Goal: Transaction & Acquisition: Purchase product/service

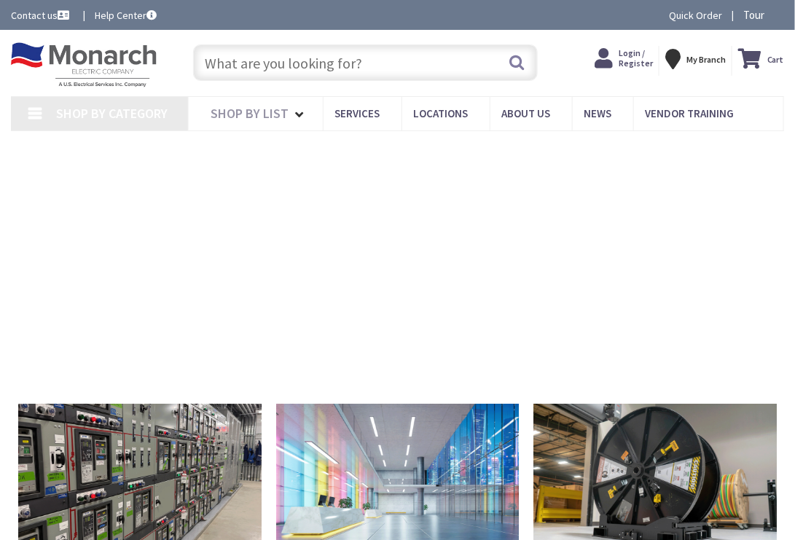
type input "[STREET_ADDRESS]"
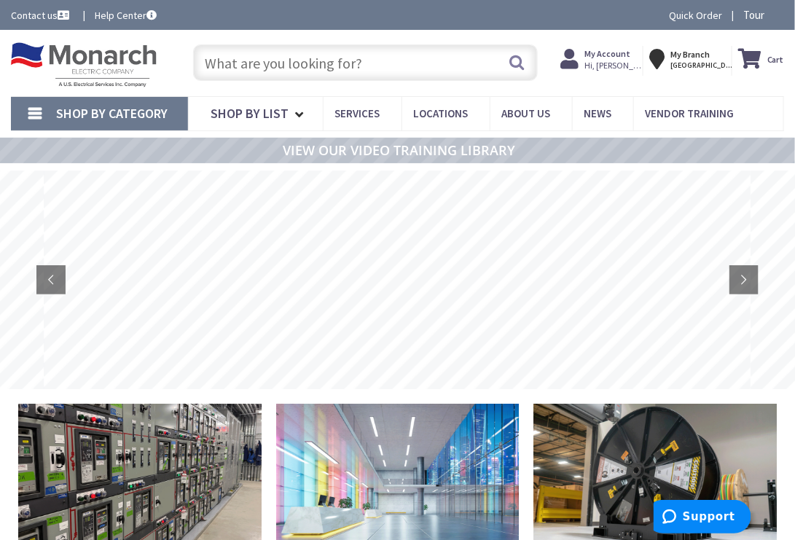
click at [374, 65] on input "text" at bounding box center [365, 62] width 345 height 36
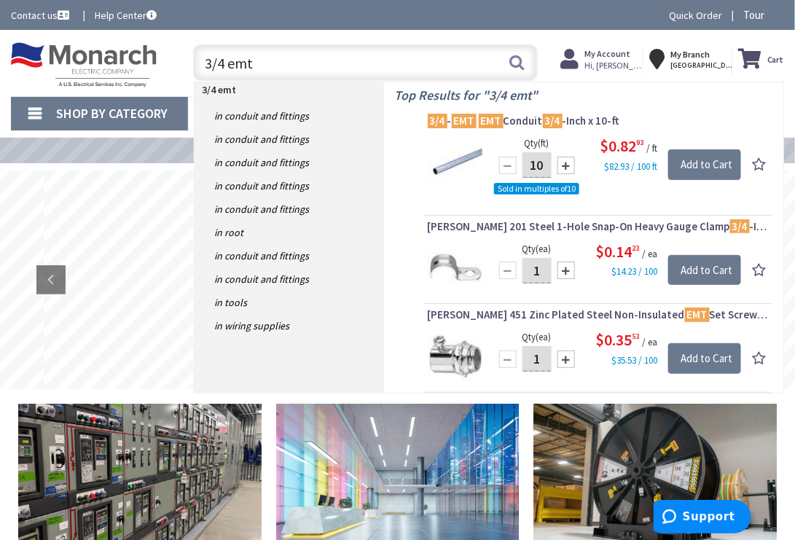
type input "3/4 emt"
click at [467, 160] on img at bounding box center [455, 162] width 55 height 55
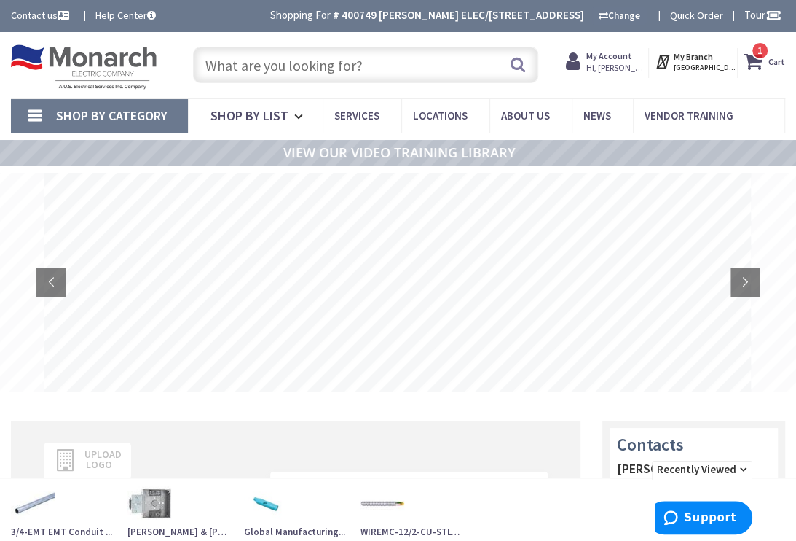
click at [229, 66] on input "text" at bounding box center [365, 65] width 345 height 36
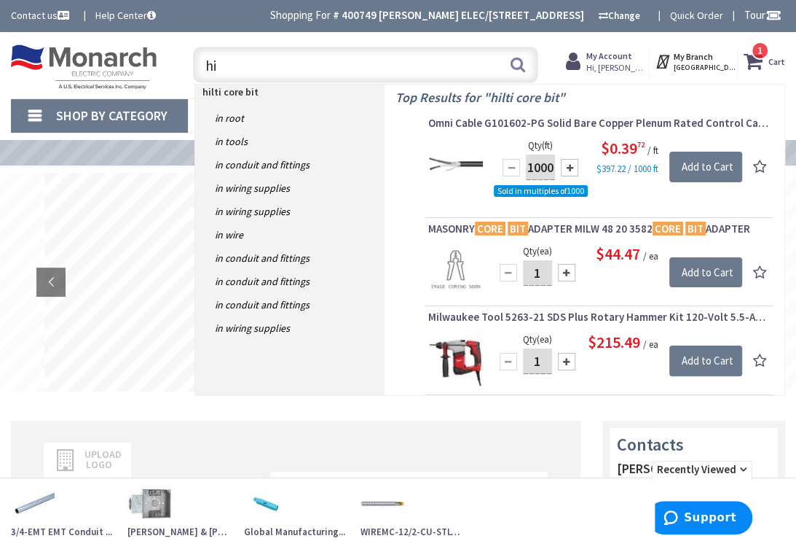
type input "h"
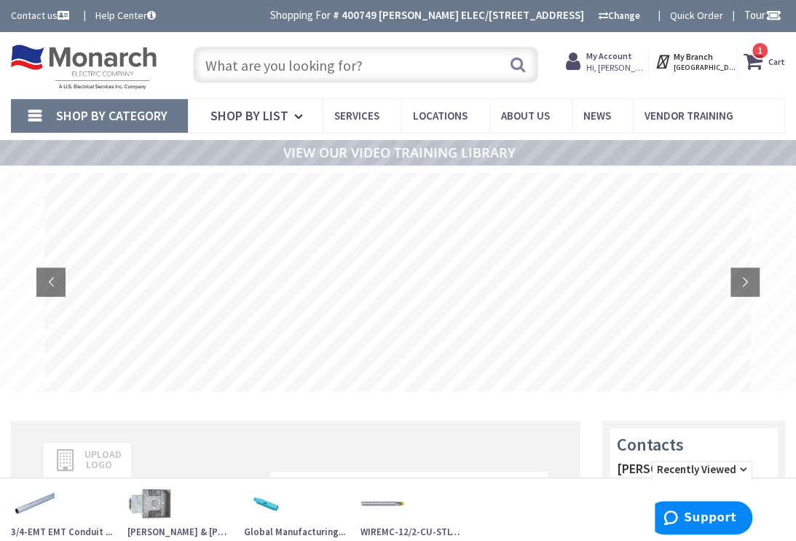
click at [328, 345] on rs-layer at bounding box center [397, 282] width 707 height 219
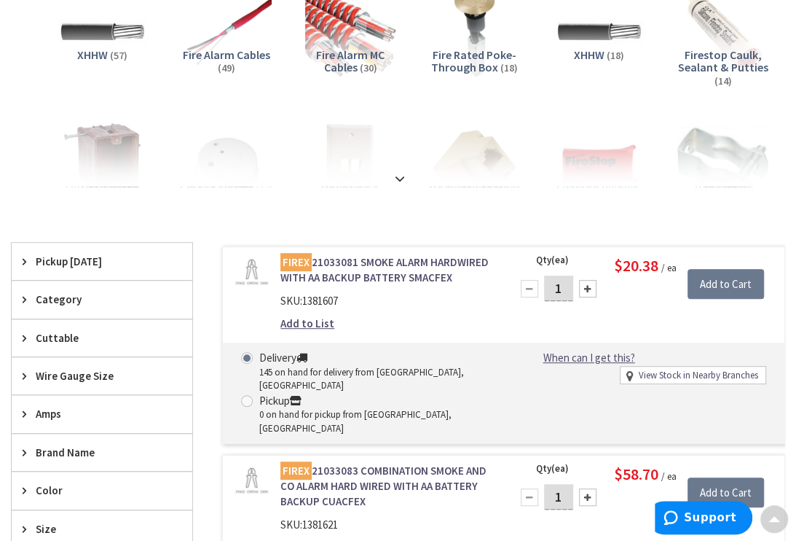
scroll to position [264, 0]
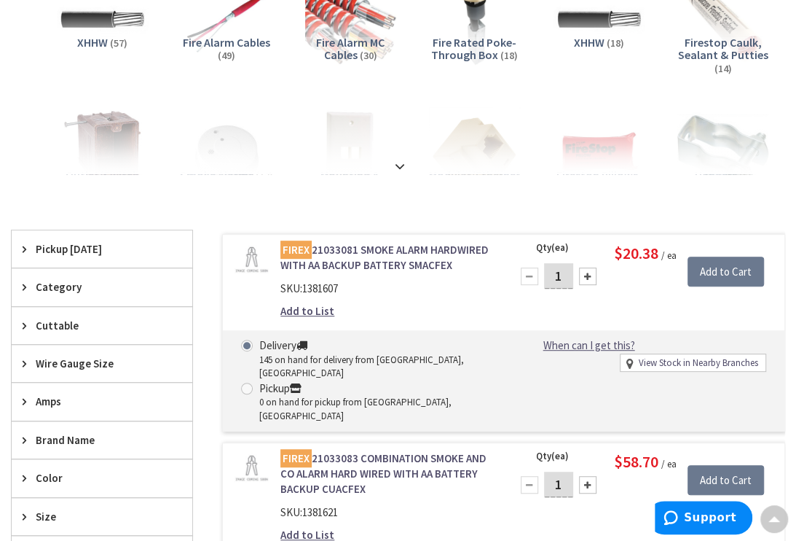
click at [373, 245] on link "FIREX 21033081 SMOKE ALARM HARDWIRED WITH AA BACKUP BATTERY SMACFEX" at bounding box center [386, 257] width 212 height 31
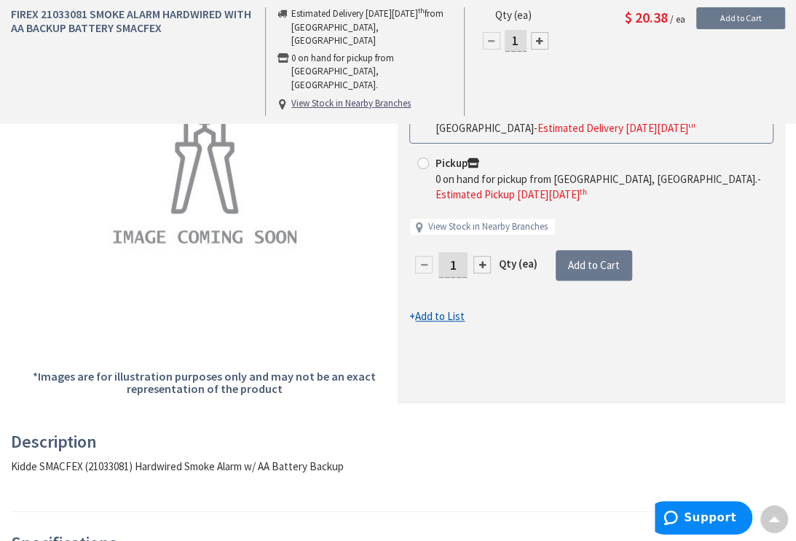
scroll to position [198, 0]
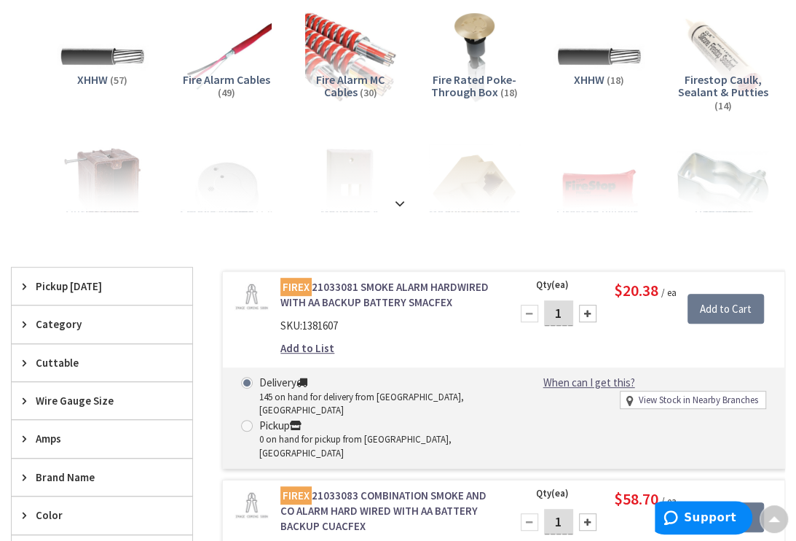
scroll to position [178, 0]
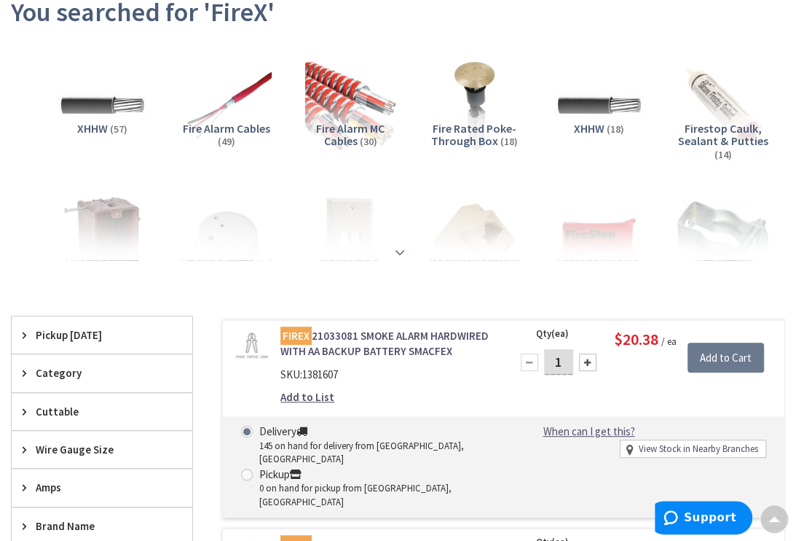
click at [396, 254] on strong at bounding box center [399, 252] width 17 height 16
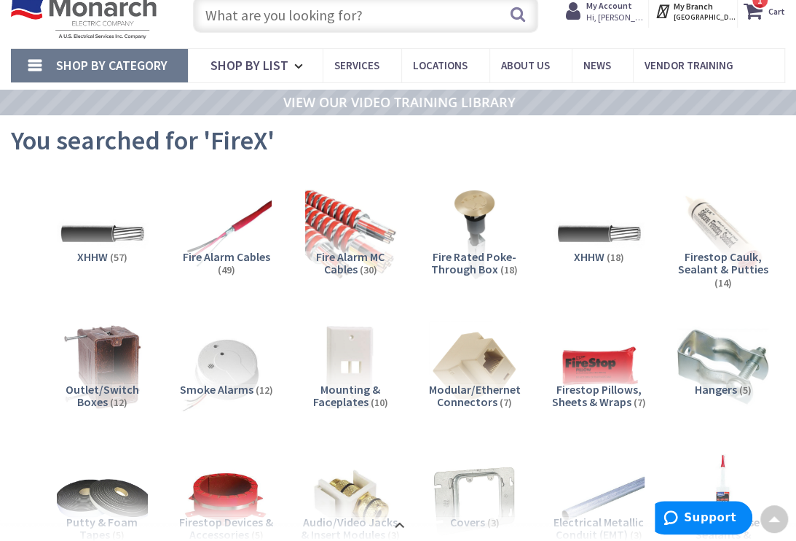
scroll to position [0, 0]
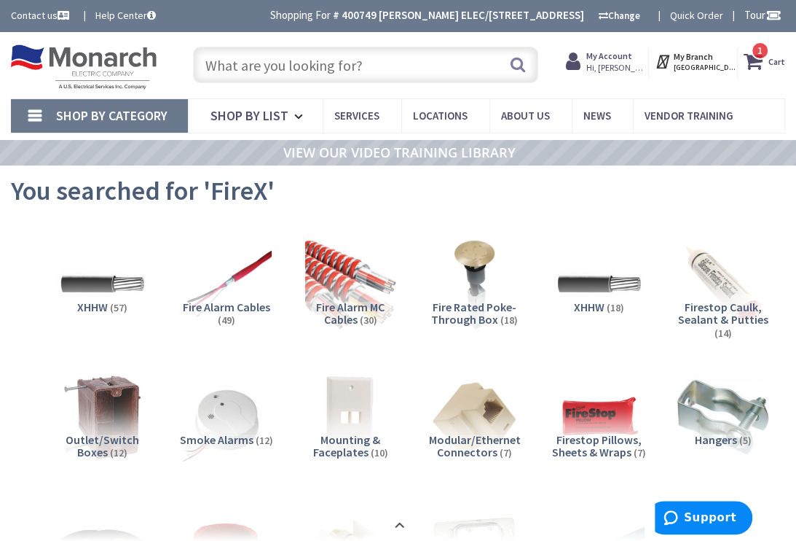
click at [361, 67] on input "text" at bounding box center [365, 65] width 345 height 36
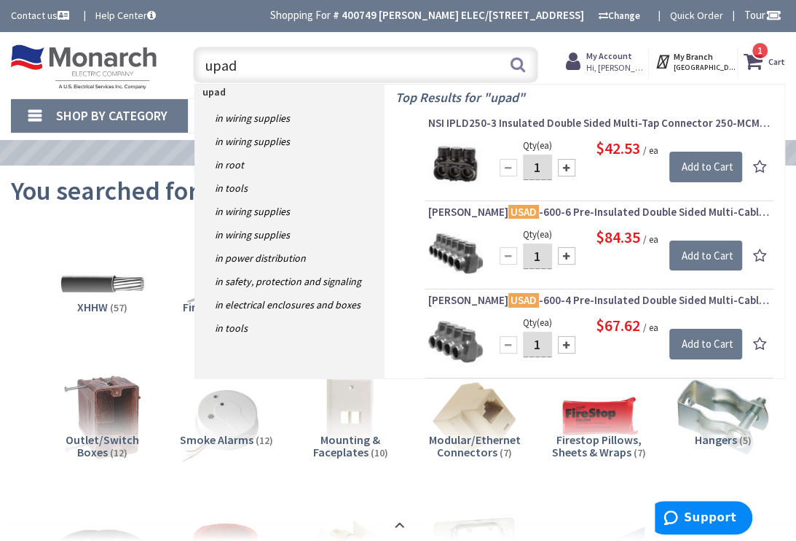
click at [42, 227] on li "XHHW (57)" at bounding box center [102, 286] width 125 height 118
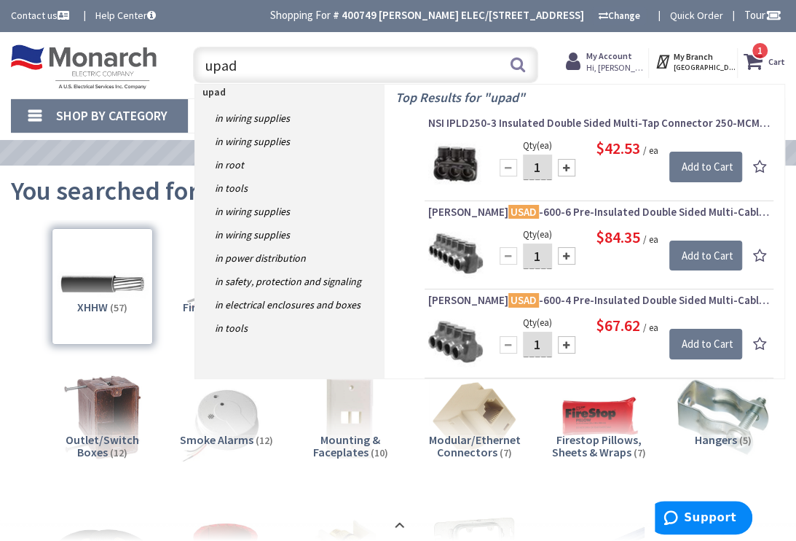
click at [758, 58] on span "1 1 items" at bounding box center [760, 51] width 18 height 18
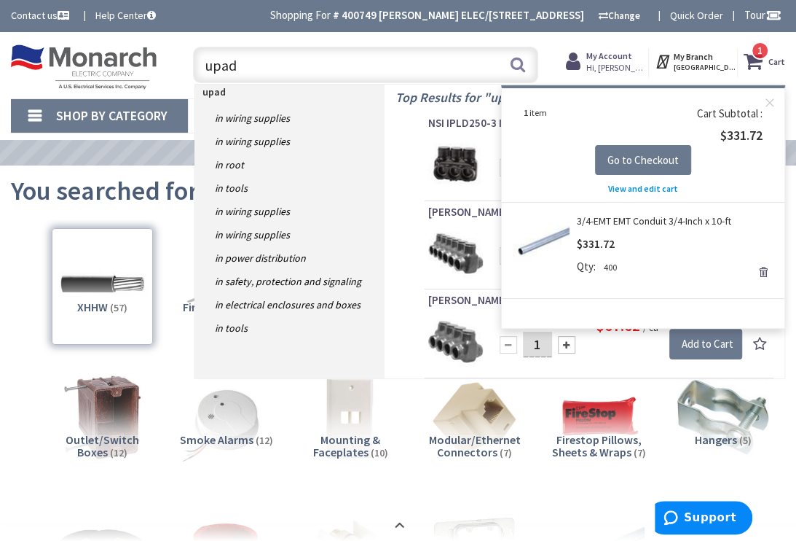
click at [766, 269] on link "Remove" at bounding box center [763, 272] width 20 height 20
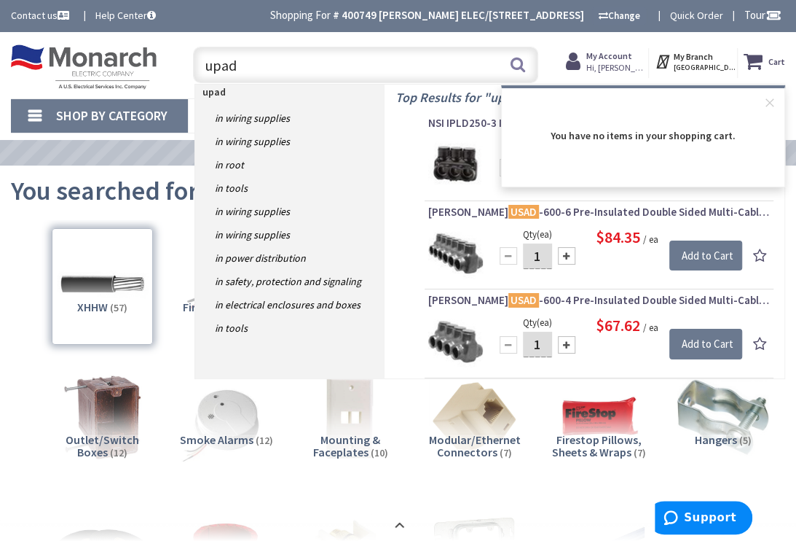
click at [261, 71] on input "upad" at bounding box center [365, 65] width 345 height 36
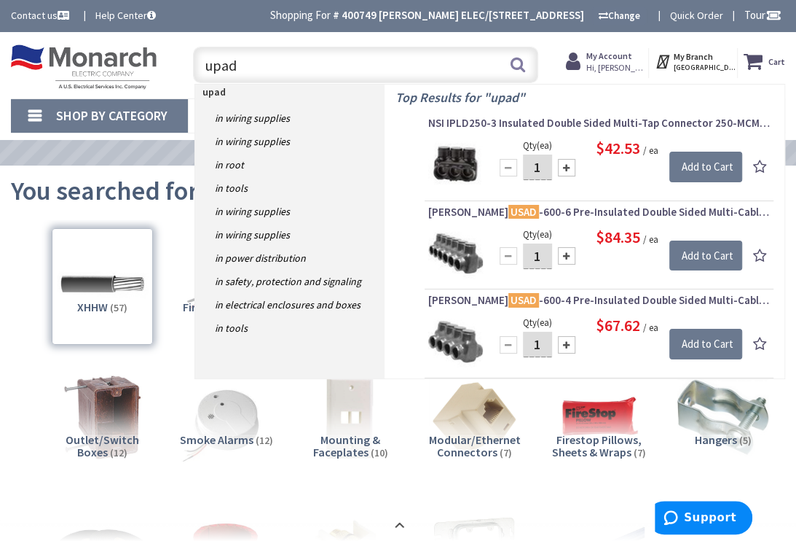
click at [271, 60] on input "upad" at bounding box center [365, 65] width 345 height 36
type input "u"
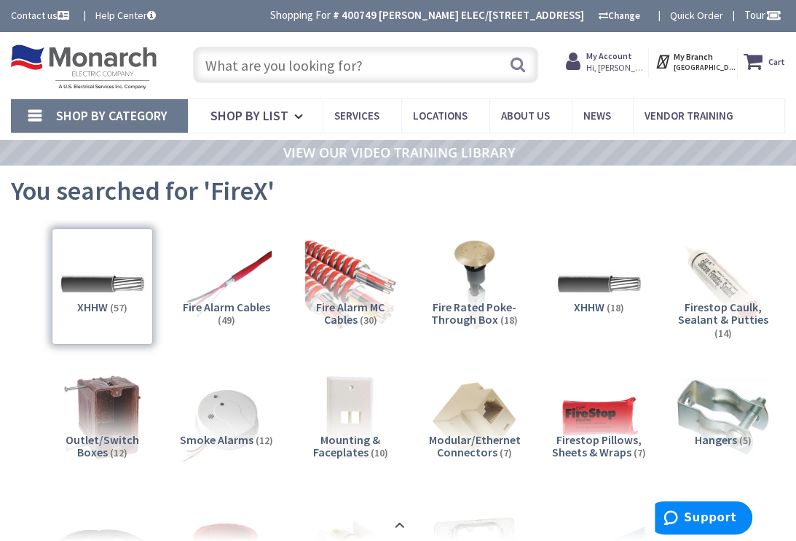
click at [364, 73] on input "text" at bounding box center [365, 65] width 345 height 36
click at [332, 66] on input "text" at bounding box center [365, 65] width 345 height 36
click at [224, 55] on input "text" at bounding box center [365, 65] width 345 height 36
paste input "Part H41 Carbon Brush"
type input "Part H41 Carbon Brush"
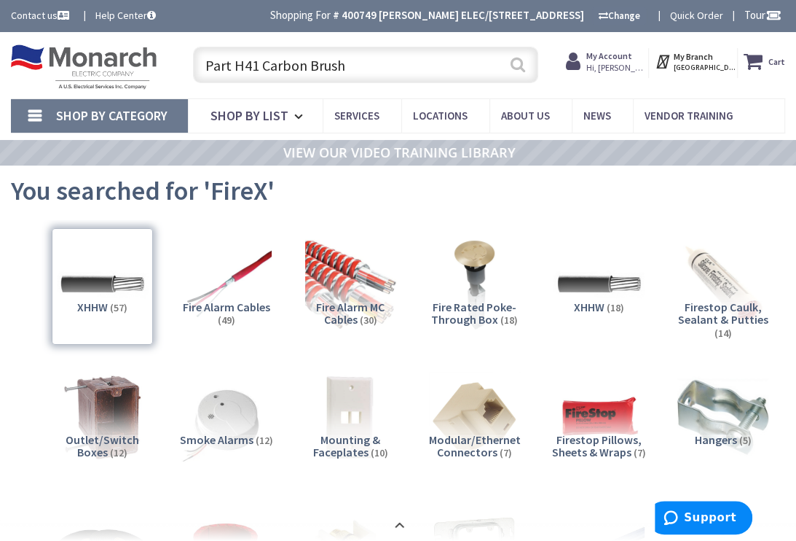
click at [514, 71] on button "Search" at bounding box center [518, 64] width 19 height 33
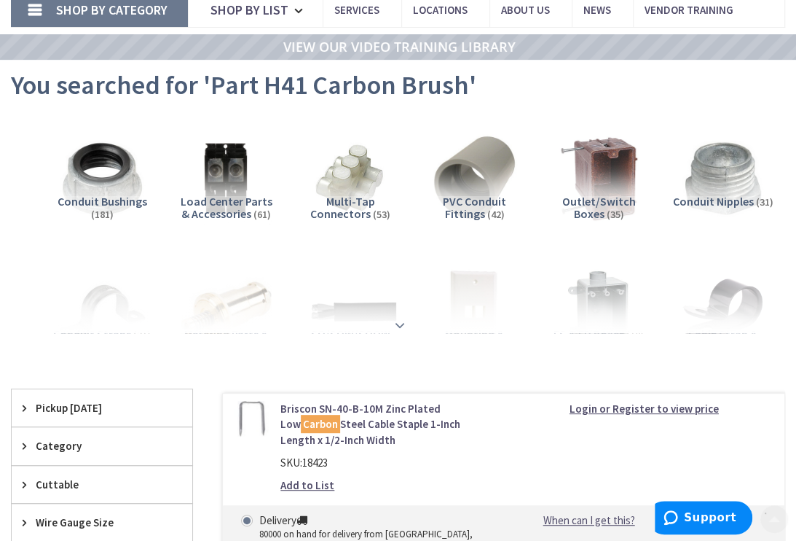
scroll to position [132, 0]
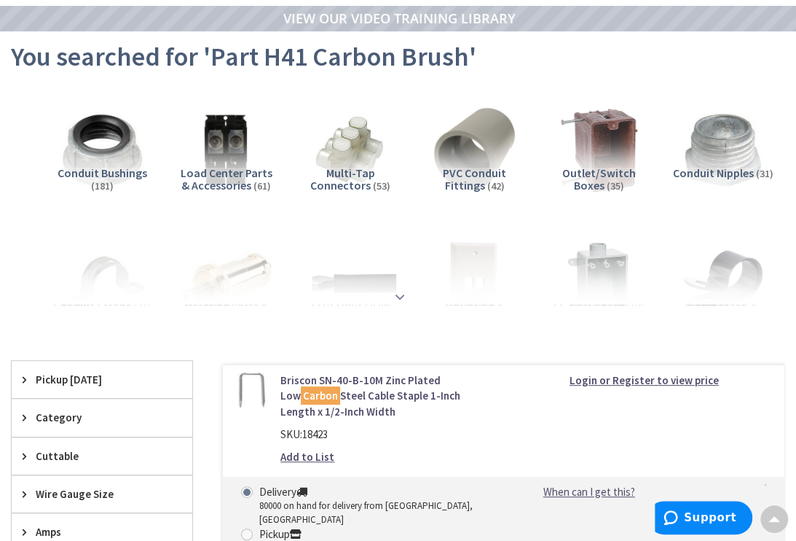
click at [402, 299] on div at bounding box center [398, 264] width 753 height 80
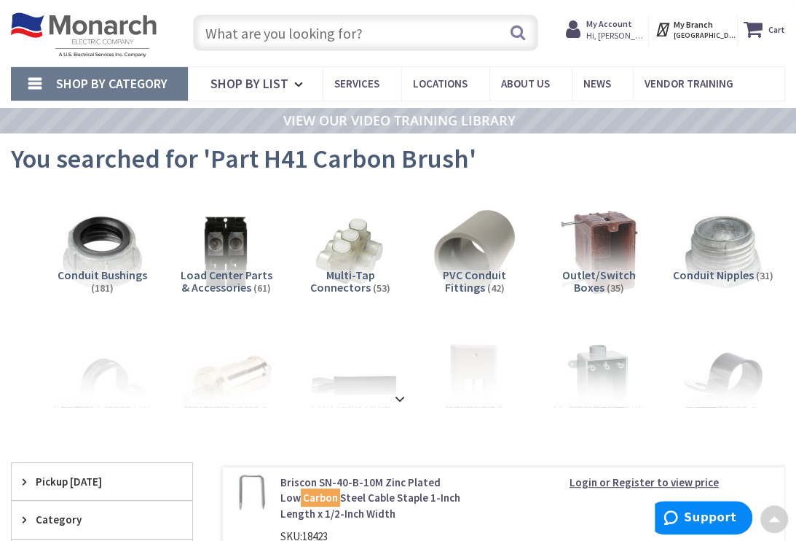
scroll to position [0, 0]
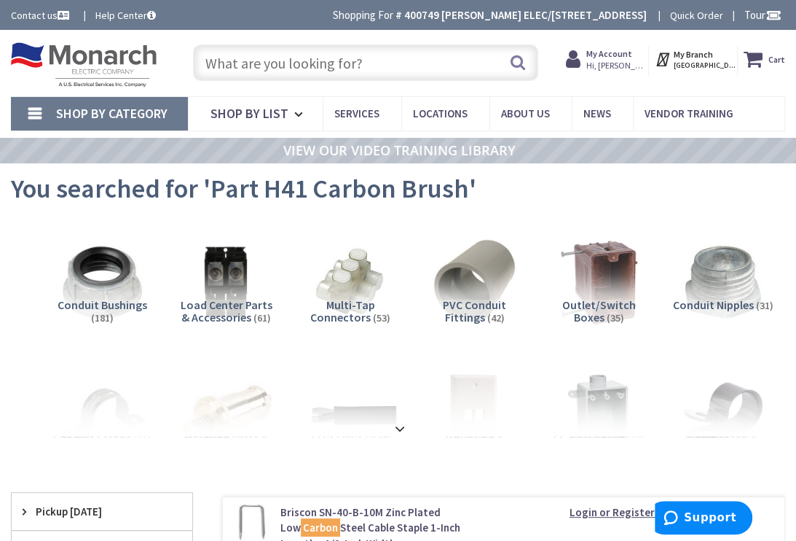
click at [368, 58] on input "text" at bounding box center [365, 62] width 345 height 36
paste input "Part H41 Carbon Brush"
click at [255, 60] on input "Part H41 Carbon Brush" at bounding box center [365, 62] width 345 height 36
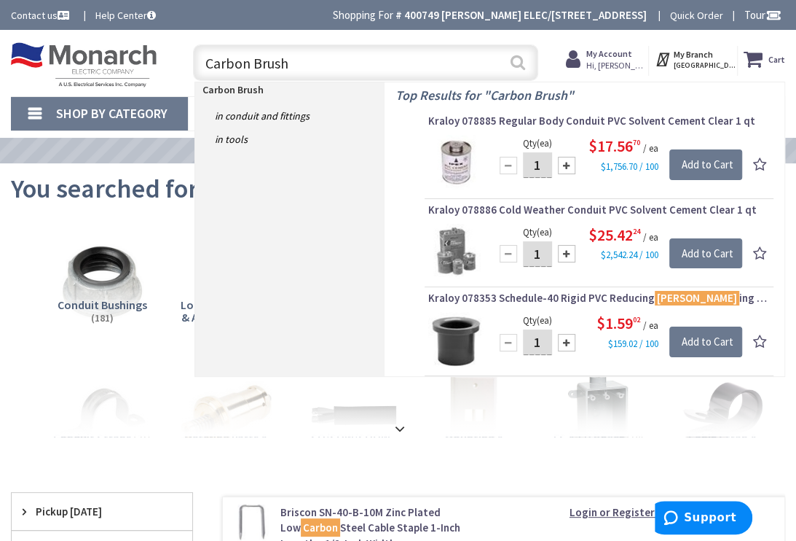
type input "Carbon Brush"
click at [511, 60] on button "Search" at bounding box center [518, 62] width 19 height 33
